Goal: Communication & Community: Connect with others

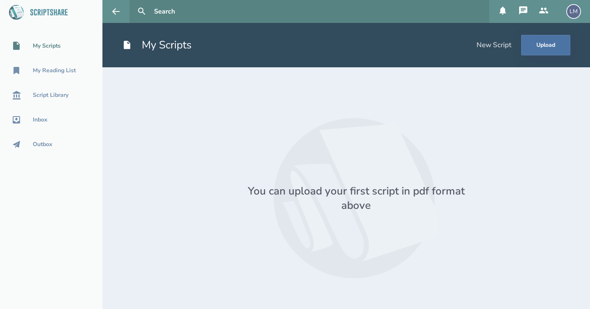
click at [527, 7] on icon at bounding box center [523, 10] width 8 height 8
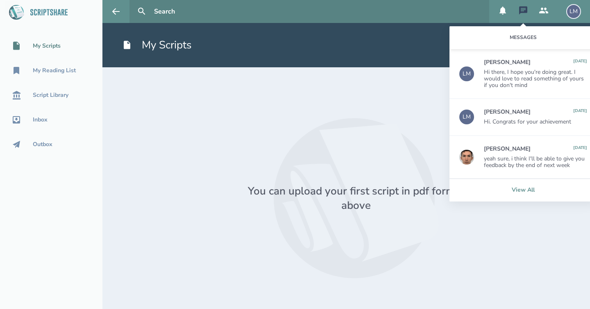
click at [528, 185] on link "View All" at bounding box center [524, 189] width 148 height 23
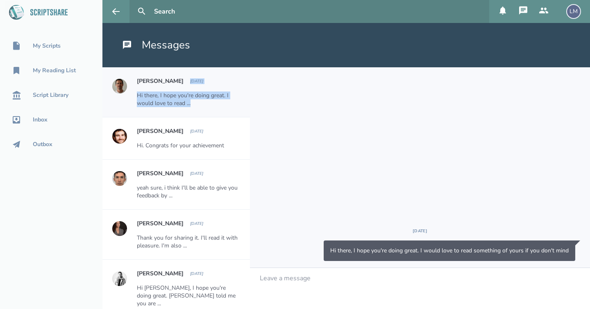
drag, startPoint x: 241, startPoint y: 73, endPoint x: 240, endPoint y: 105, distance: 31.2
click at [240, 105] on div "[PERSON_NAME] [DATE] Hi there, I hope you're doing great. I would love to read …" at bounding box center [193, 92] width 113 height 50
click at [242, 71] on div "[PERSON_NAME] [DATE] Hi there, I hope you're doing great. I would love to read …" at bounding box center [193, 92] width 113 height 50
click at [150, 12] on button at bounding box center [142, 11] width 18 height 18
click at [170, 11] on input "text" at bounding box center [318, 11] width 335 height 23
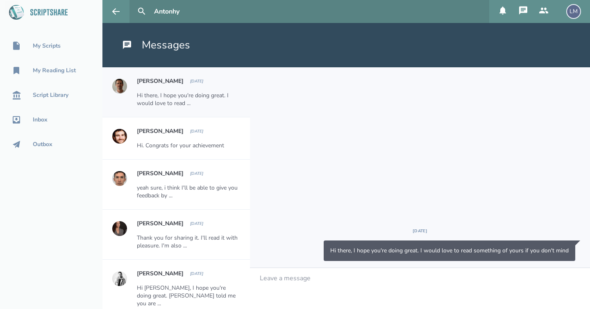
click at [142, 11] on button at bounding box center [142, 11] width 18 height 18
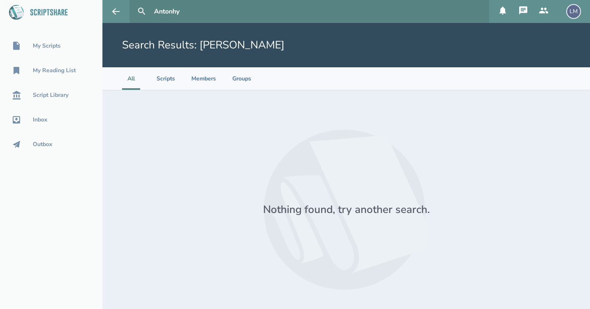
click at [191, 13] on input "Antonhy" at bounding box center [318, 11] width 335 height 23
type input "[PERSON_NAME]"
click at [142, 11] on button at bounding box center [142, 11] width 18 height 18
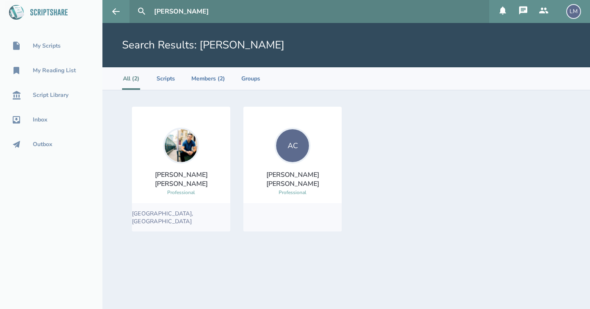
click at [190, 181] on div "[PERSON_NAME]" at bounding box center [181, 179] width 85 height 18
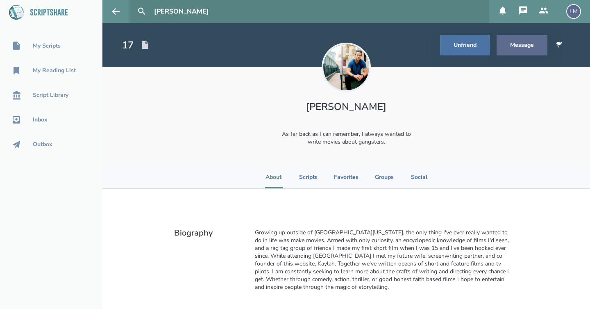
click at [526, 47] on button "Message" at bounding box center [522, 45] width 51 height 20
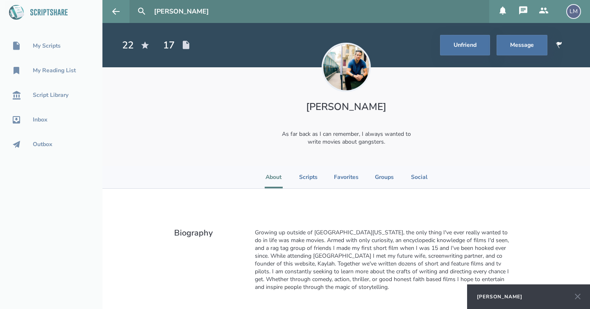
click at [523, 298] on div "[PERSON_NAME]" at bounding box center [500, 296] width 46 height 7
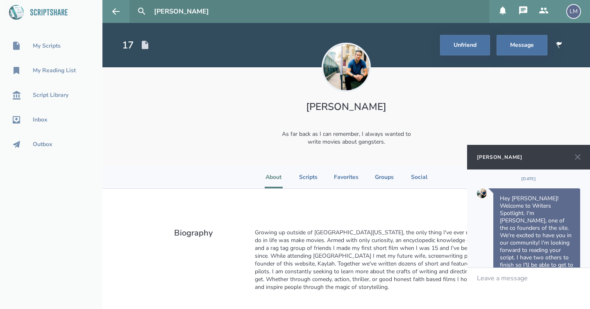
scroll to position [132, 0]
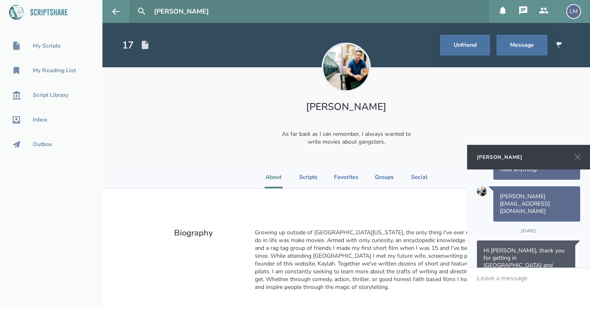
click at [529, 282] on div "Leave a message" at bounding box center [528, 288] width 123 height 41
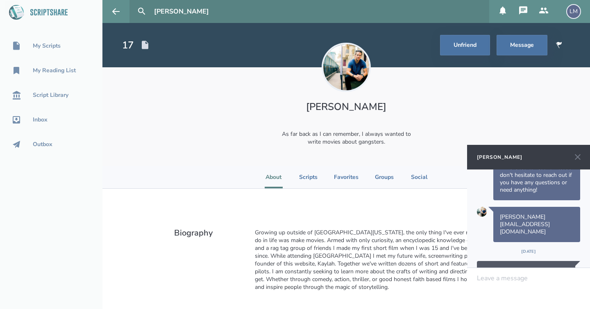
scroll to position [192, 0]
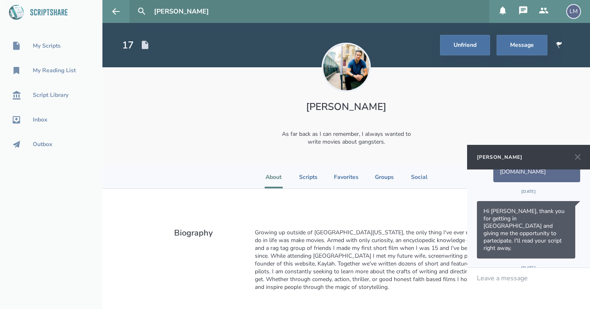
click at [572, 6] on div "LM" at bounding box center [574, 11] width 15 height 15
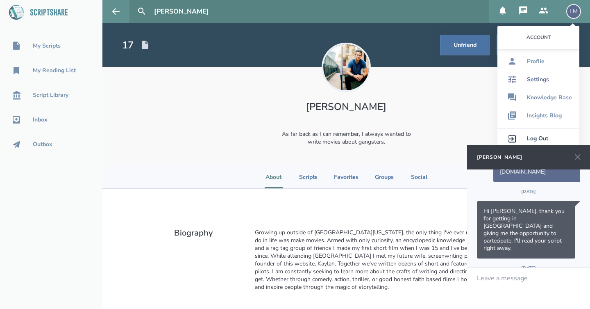
click at [545, 80] on div "Settings" at bounding box center [538, 79] width 22 height 7
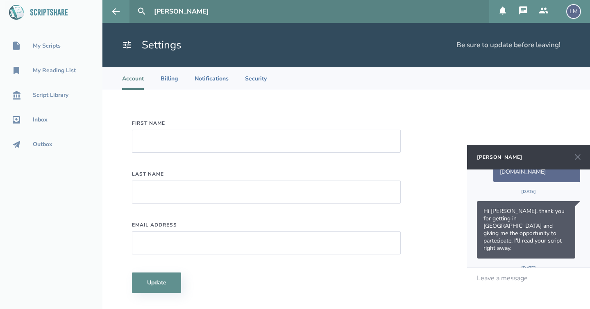
type input "[PERSON_NAME]"
type input "[EMAIL_ADDRESS][DOMAIN_NAME]"
click at [175, 78] on li "Billing" at bounding box center [169, 78] width 18 height 23
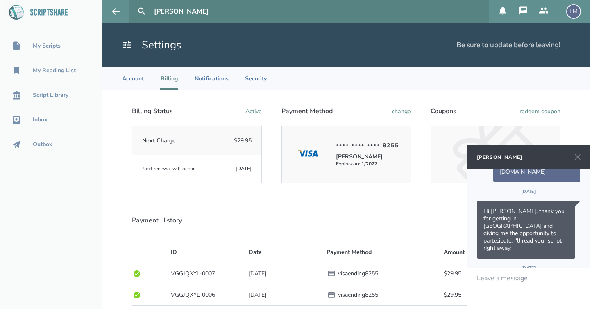
click at [578, 160] on icon at bounding box center [578, 157] width 10 height 10
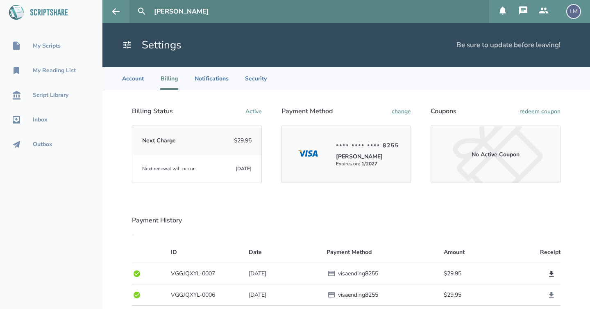
click at [553, 276] on icon at bounding box center [551, 274] width 5 height 6
click at [43, 145] on div "Outbox" at bounding box center [43, 144] width 20 height 7
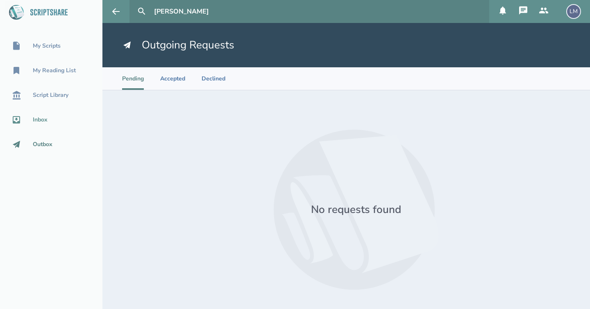
click at [42, 121] on div "Inbox" at bounding box center [40, 119] width 15 height 7
click at [521, 15] on icon at bounding box center [524, 11] width 10 height 10
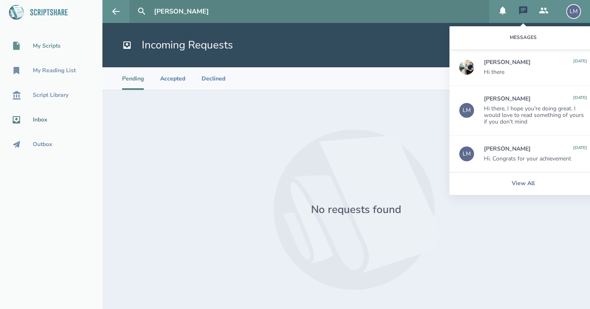
click at [52, 45] on div "My Scripts" at bounding box center [47, 46] width 28 height 7
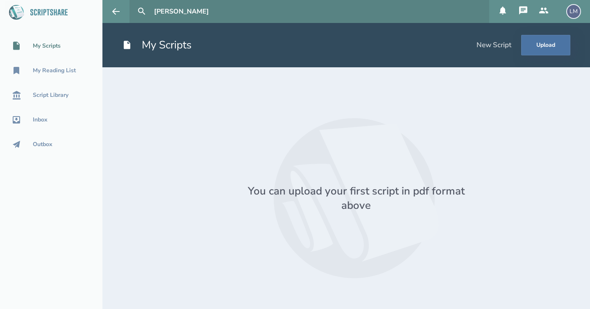
click at [527, 8] on icon at bounding box center [523, 10] width 8 height 8
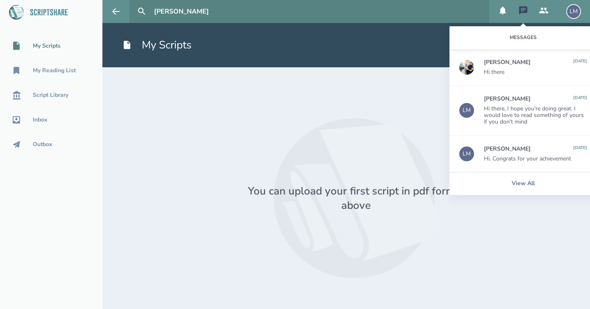
click at [524, 66] on div "[PERSON_NAME] [DATE] Hi there" at bounding box center [535, 67] width 103 height 16
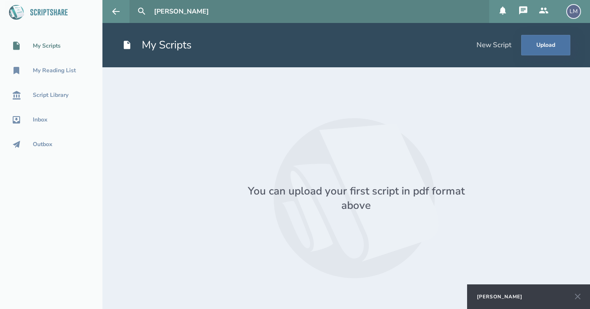
click at [523, 295] on div "[PERSON_NAME]" at bounding box center [500, 296] width 46 height 7
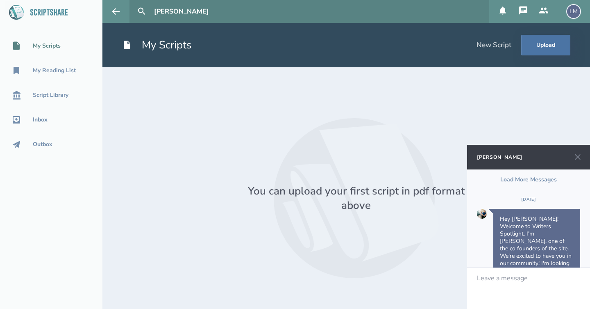
scroll to position [192, 0]
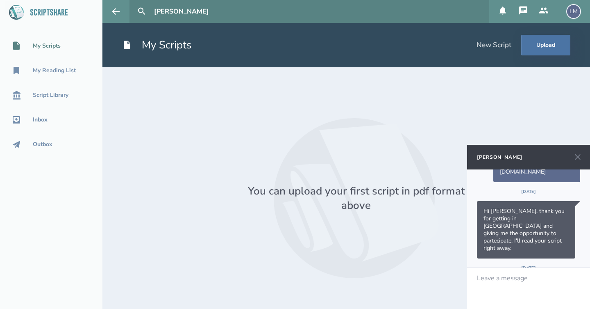
click at [522, 285] on div "Leave a message" at bounding box center [528, 288] width 123 height 41
click at [581, 158] on icon at bounding box center [578, 157] width 10 height 10
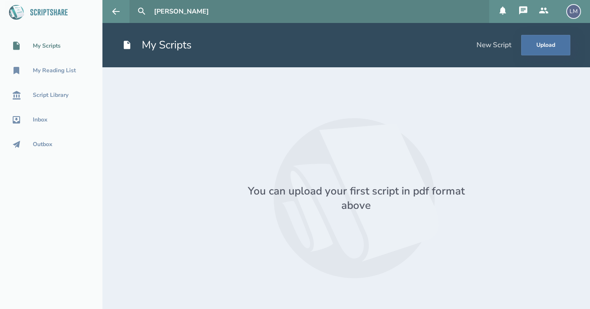
click at [492, 49] on div "New Script" at bounding box center [494, 45] width 35 height 9
click at [524, 6] on icon at bounding box center [524, 11] width 10 height 10
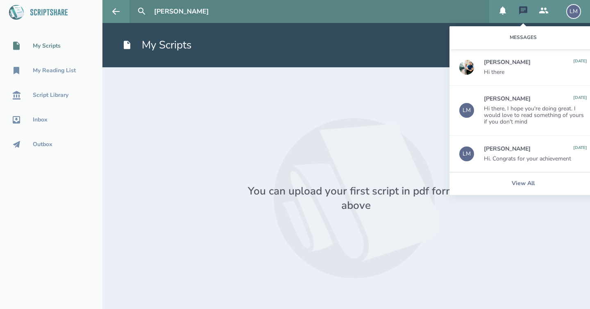
click at [580, 13] on div "LM" at bounding box center [574, 11] width 15 height 15
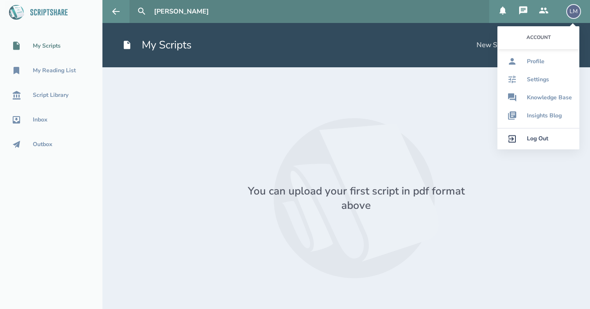
click at [531, 138] on div "Log Out" at bounding box center [537, 138] width 21 height 7
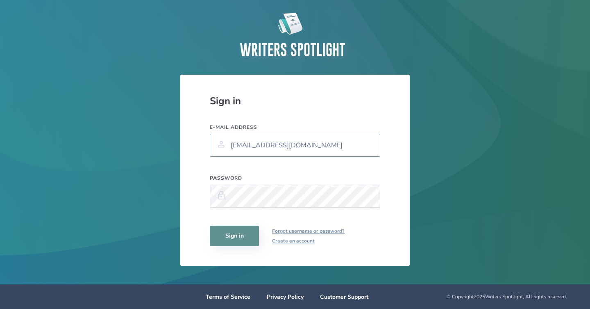
type input "[EMAIL_ADDRESS][DOMAIN_NAME]"
click at [242, 237] on button "Sign in" at bounding box center [234, 235] width 49 height 20
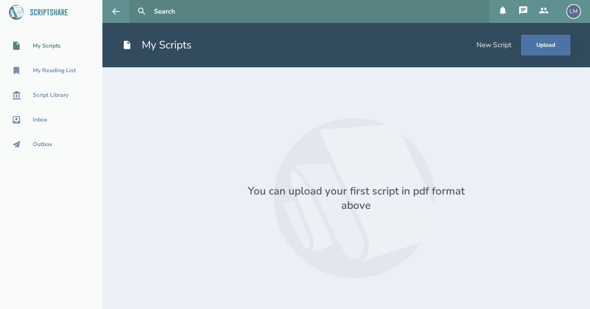
click at [571, 8] on div "LM" at bounding box center [574, 11] width 15 height 15
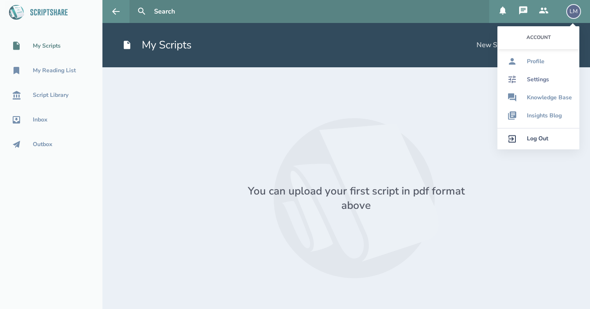
click at [550, 82] on link "Settings" at bounding box center [539, 80] width 82 height 18
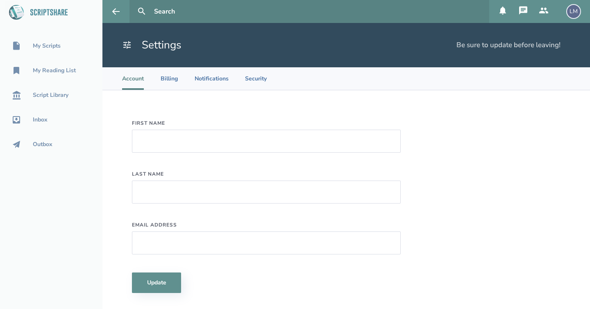
type input "[PERSON_NAME]"
type input "[EMAIL_ADDRESS][DOMAIN_NAME]"
click at [173, 78] on li "Billing" at bounding box center [169, 78] width 18 height 23
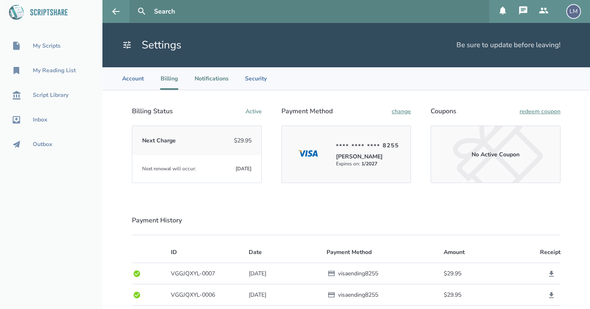
click at [216, 80] on li "Notifications" at bounding box center [212, 78] width 34 height 23
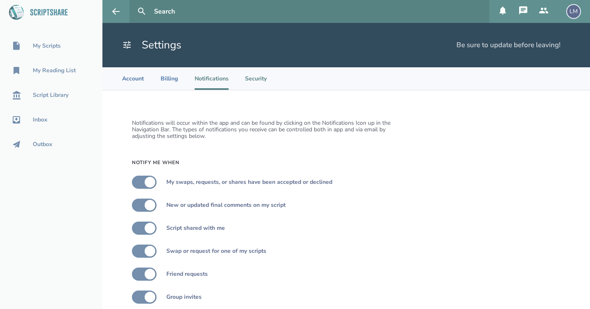
click at [248, 75] on li "Security" at bounding box center [256, 78] width 22 height 23
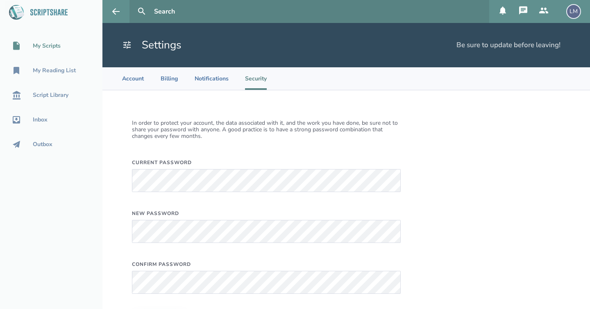
click at [41, 46] on div "My Scripts" at bounding box center [47, 46] width 28 height 7
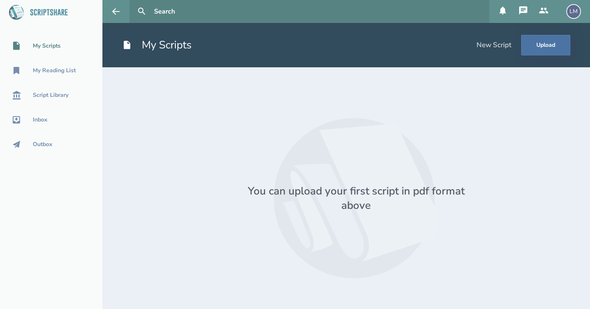
click at [520, 7] on icon at bounding box center [523, 10] width 8 height 8
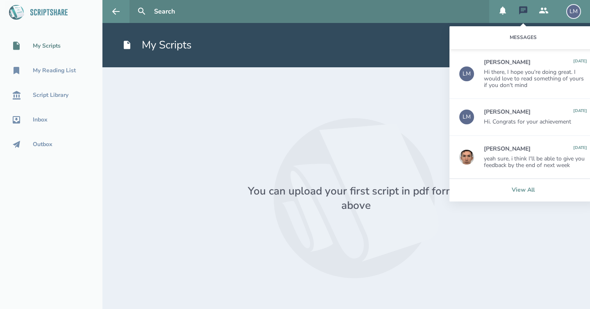
click at [538, 188] on link "View All" at bounding box center [524, 189] width 148 height 23
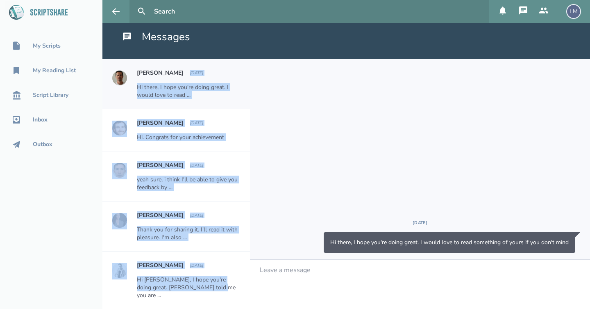
scroll to position [8, 0]
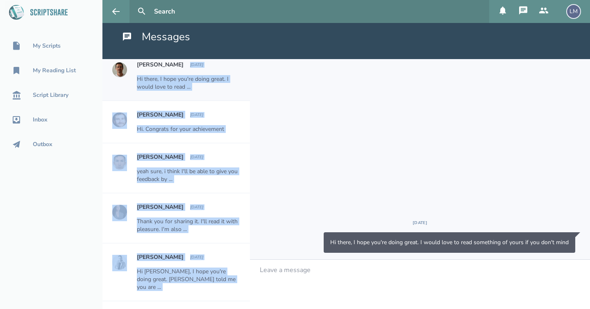
drag, startPoint x: 241, startPoint y: 73, endPoint x: 238, endPoint y: 316, distance: 243.1
click at [238, 308] on html "My Scripts My Reading List Script Library Inbox Outbox LM Messages [PERSON_NAME…" at bounding box center [295, 154] width 590 height 309
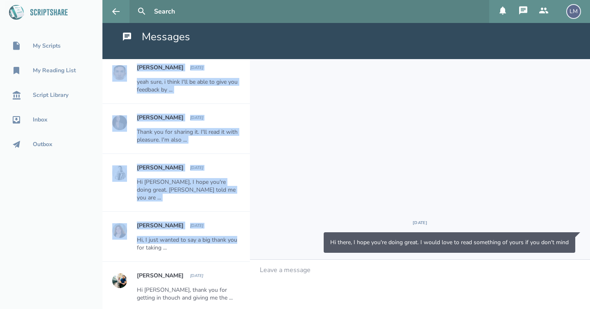
scroll to position [93, 0]
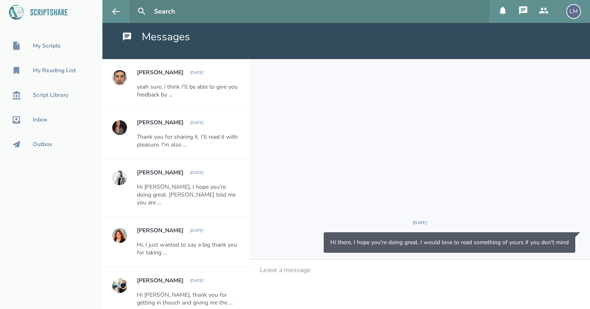
click at [203, 295] on div "Hi [PERSON_NAME], thank you for getting in thouch and giving me the ..." at bounding box center [188, 299] width 103 height 16
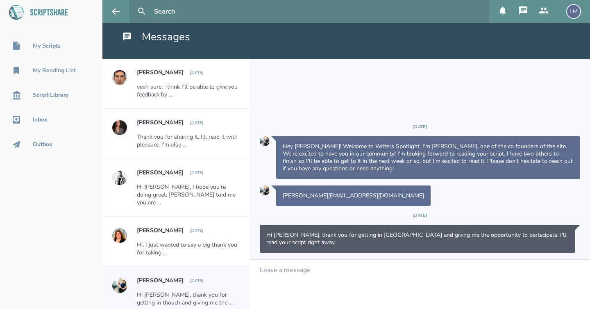
click at [338, 273] on div at bounding box center [420, 269] width 320 height 7
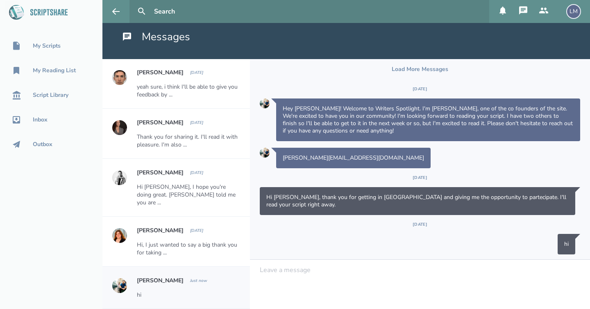
scroll to position [2, 0]
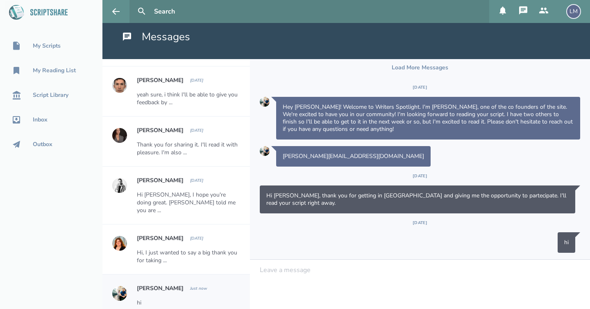
click at [471, 241] on div "hi" at bounding box center [420, 242] width 321 height 20
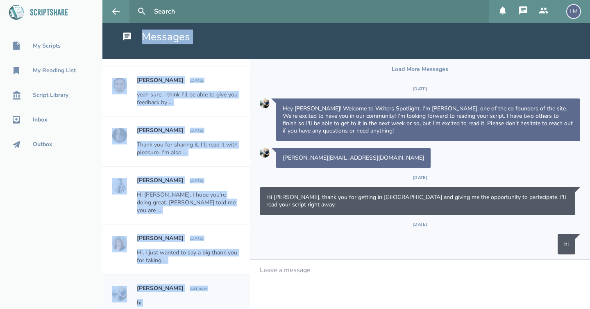
scroll to position [0, 0]
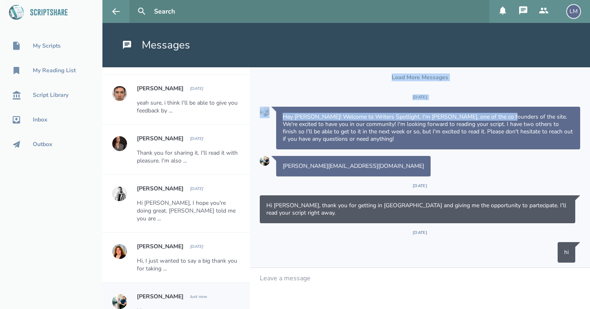
drag, startPoint x: 580, startPoint y: 62, endPoint x: 496, endPoint y: 113, distance: 98.2
click at [496, 113] on div "Load More Messages [DATE] Hey [PERSON_NAME]! Welcome to Writers Spotlight. I'm …" at bounding box center [420, 167] width 340 height 200
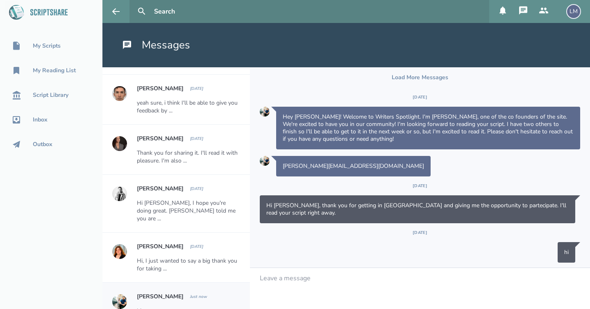
click at [504, 64] on header "Messages" at bounding box center [346, 45] width 488 height 44
click at [44, 46] on div "My Scripts" at bounding box center [47, 46] width 28 height 7
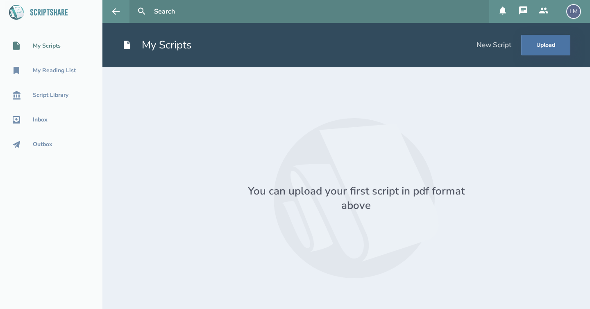
click at [242, 97] on div at bounding box center [356, 197] width 429 height 209
click at [524, 8] on icon at bounding box center [524, 11] width 10 height 10
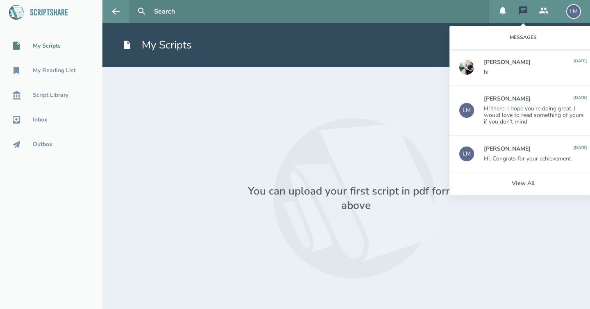
click at [514, 63] on div "[PERSON_NAME]" at bounding box center [507, 62] width 47 height 7
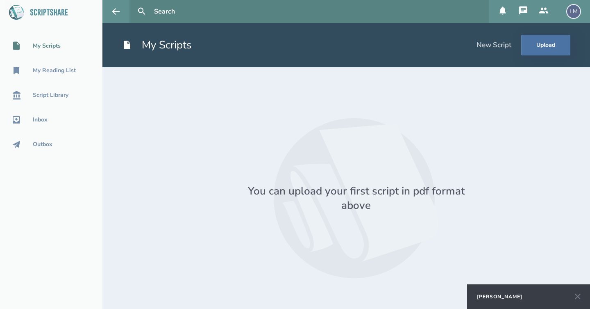
click at [505, 295] on div "[PERSON_NAME]" at bounding box center [500, 296] width 46 height 7
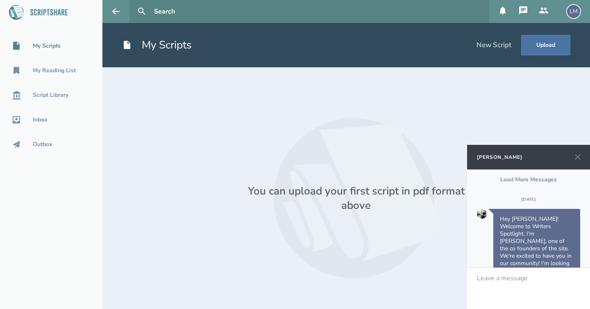
scroll to position [192, 0]
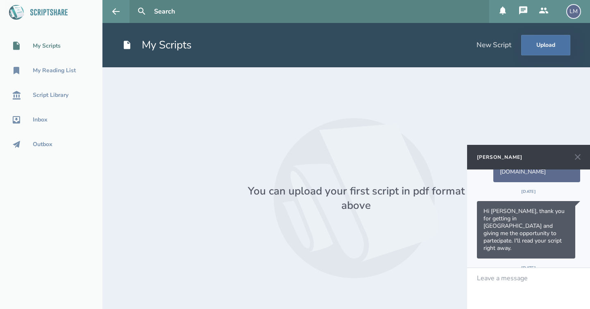
click at [510, 281] on div at bounding box center [529, 277] width 103 height 7
